Goal: Find specific page/section: Find specific page/section

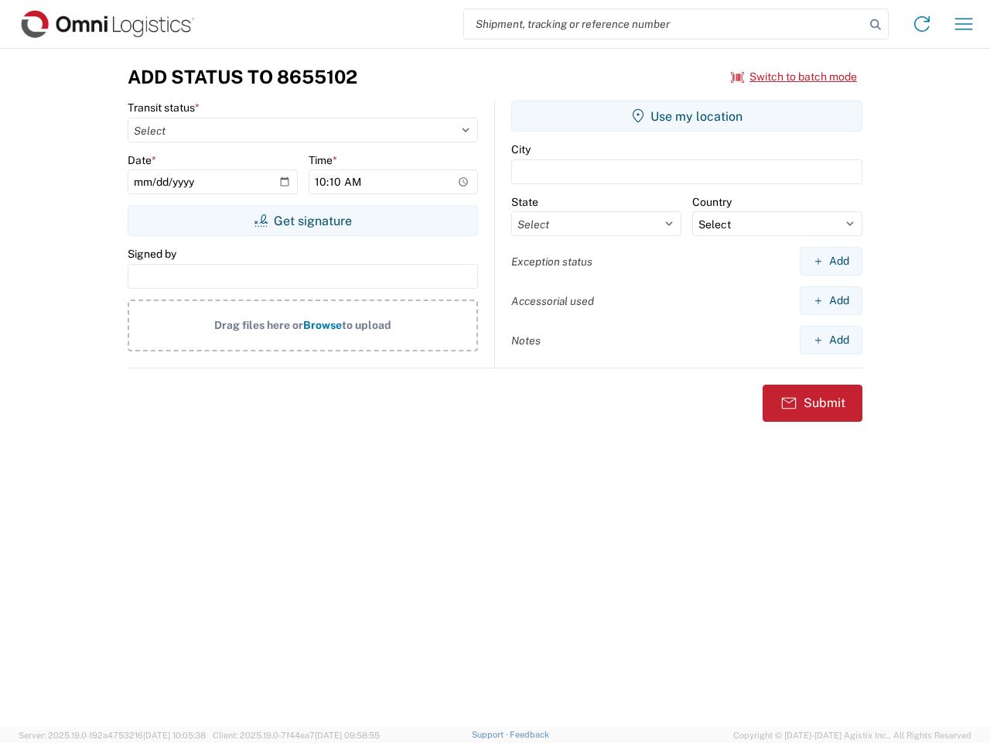
click at [665, 24] on input "search" at bounding box center [664, 23] width 401 height 29
click at [876, 25] on icon at bounding box center [876, 25] width 22 height 22
click at [922, 24] on icon at bounding box center [922, 24] width 25 height 25
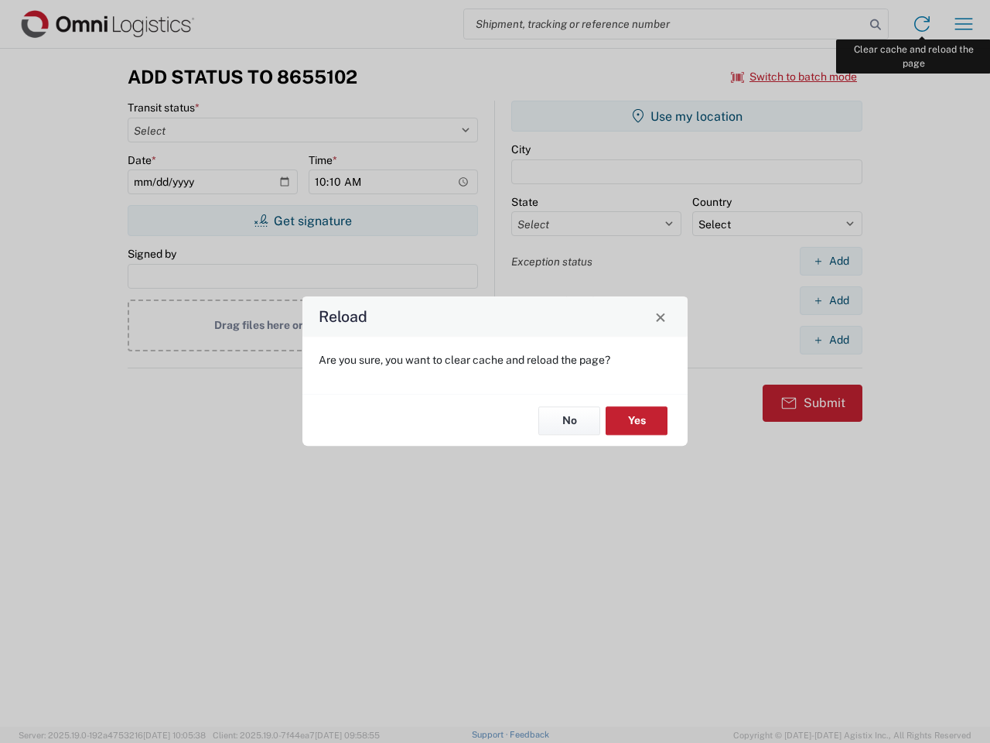
click at [964, 24] on div "Reload Are you sure, you want to clear cache and reload the page? No Yes" at bounding box center [495, 371] width 990 height 743
click at [795, 77] on div "Reload Are you sure, you want to clear cache and reload the page? No Yes" at bounding box center [495, 371] width 990 height 743
click at [303, 220] on div "Reload Are you sure, you want to clear cache and reload the page? No Yes" at bounding box center [495, 371] width 990 height 743
click at [687, 116] on div "Reload Are you sure, you want to clear cache and reload the page? No Yes" at bounding box center [495, 371] width 990 height 743
click at [831, 261] on div "Reload Are you sure, you want to clear cache and reload the page? No Yes" at bounding box center [495, 371] width 990 height 743
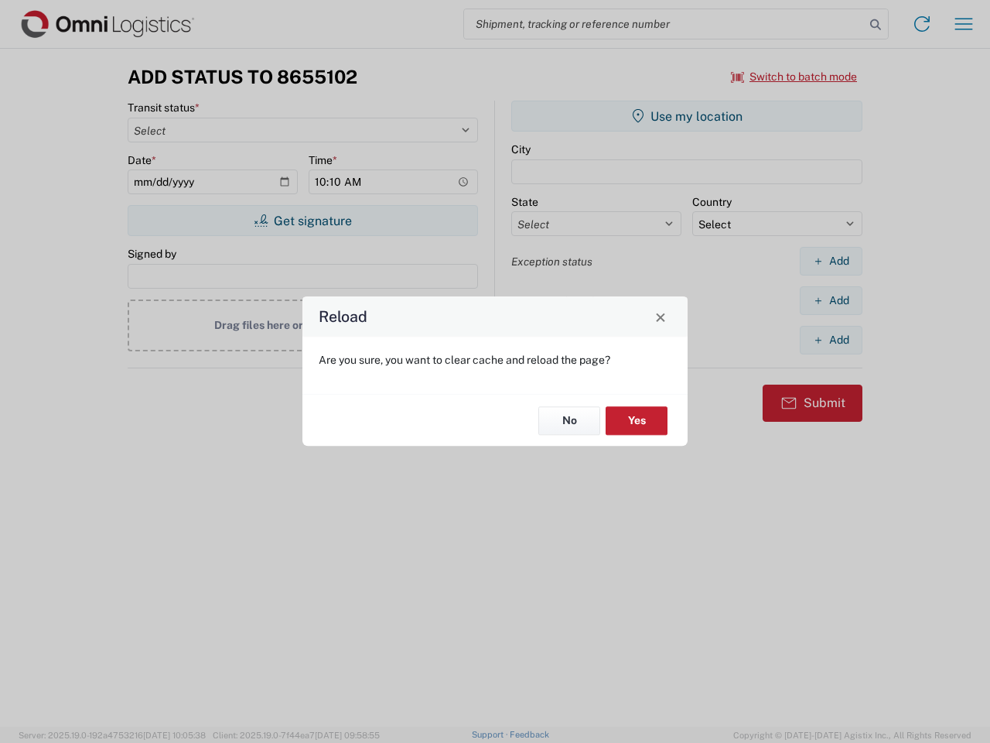
click at [831, 300] on div "Reload Are you sure, you want to clear cache and reload the page? No Yes" at bounding box center [495, 371] width 990 height 743
click at [831, 340] on div "Reload Are you sure, you want to clear cache and reload the page? No Yes" at bounding box center [495, 371] width 990 height 743
